Goal: Information Seeking & Learning: Learn about a topic

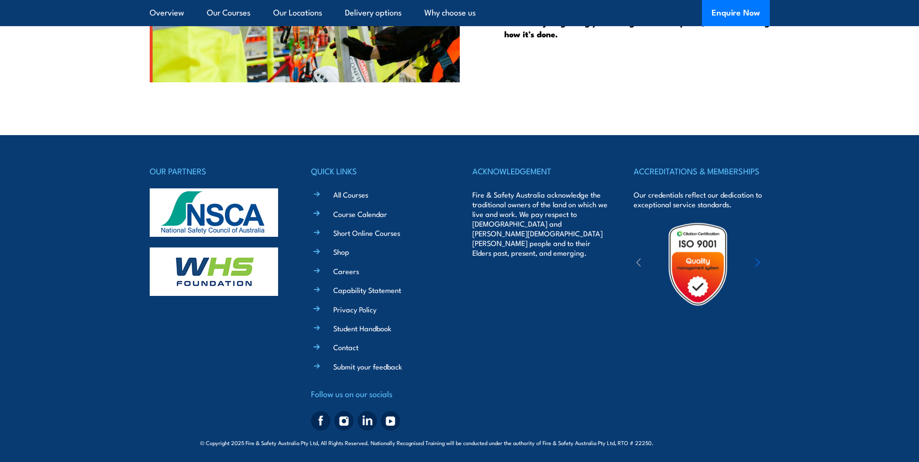
scroll to position [2524, 0]
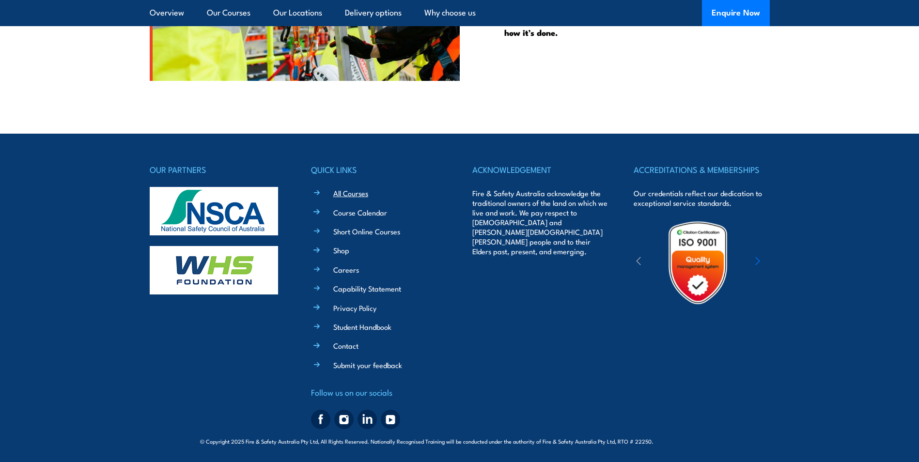
click at [350, 192] on link "All Courses" at bounding box center [350, 193] width 35 height 10
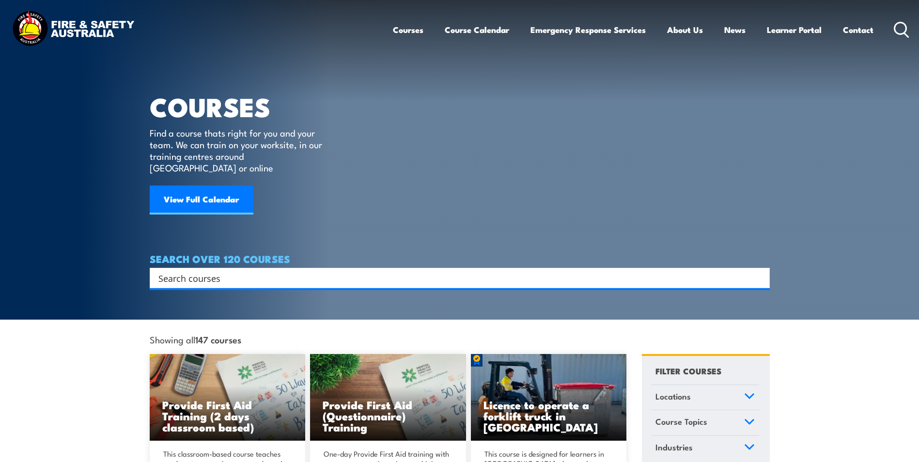
click at [231, 271] on input "Search input" at bounding box center [453, 278] width 590 height 15
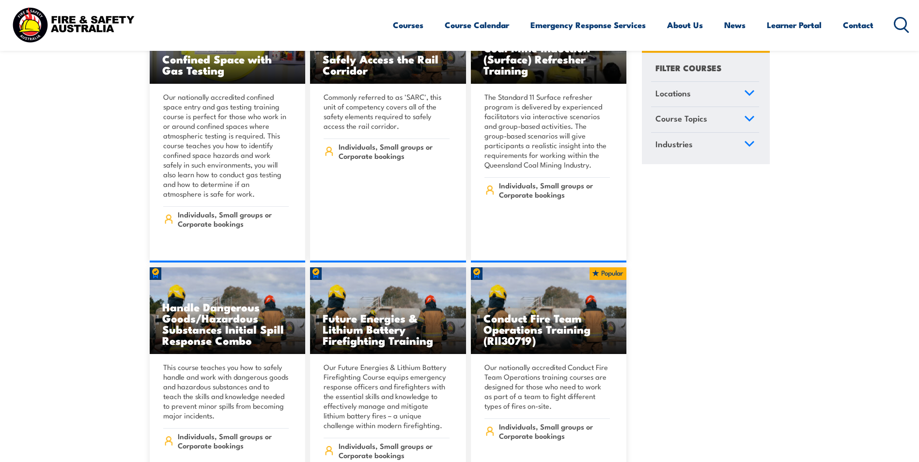
scroll to position [1841, 0]
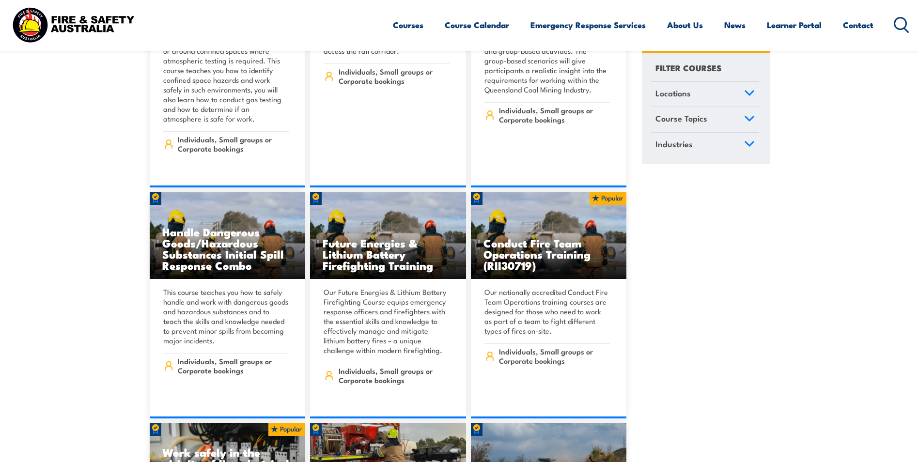
type input "working at heights"
